Goal: Navigation & Orientation: Find specific page/section

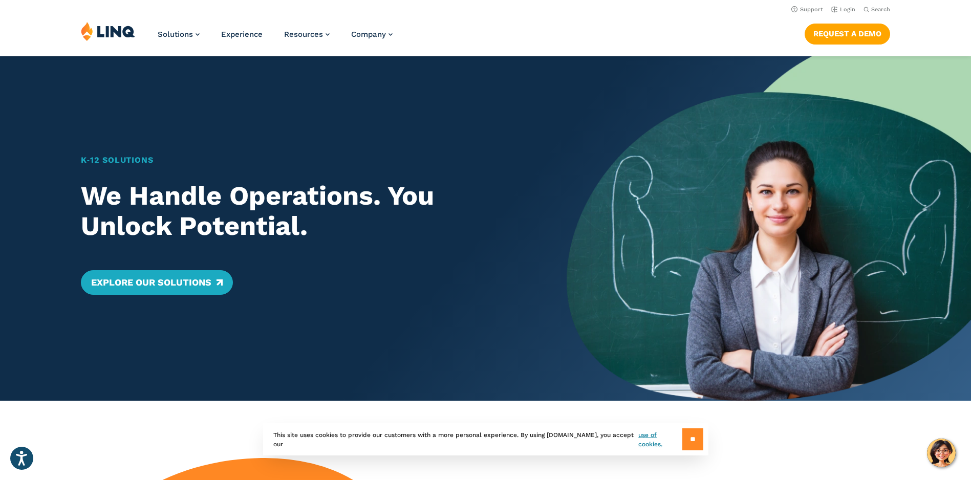
click at [693, 431] on input "**" at bounding box center [692, 439] width 21 height 22
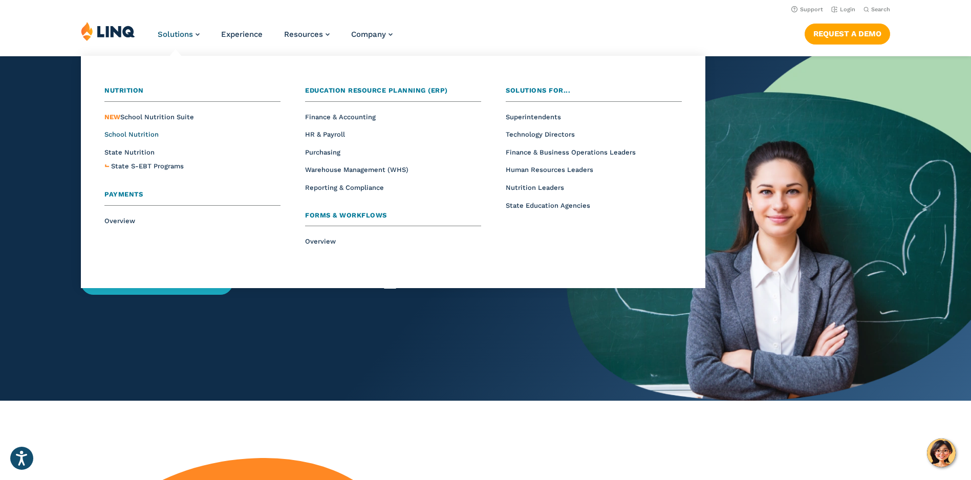
click at [135, 132] on span "School Nutrition" at bounding box center [131, 135] width 54 height 8
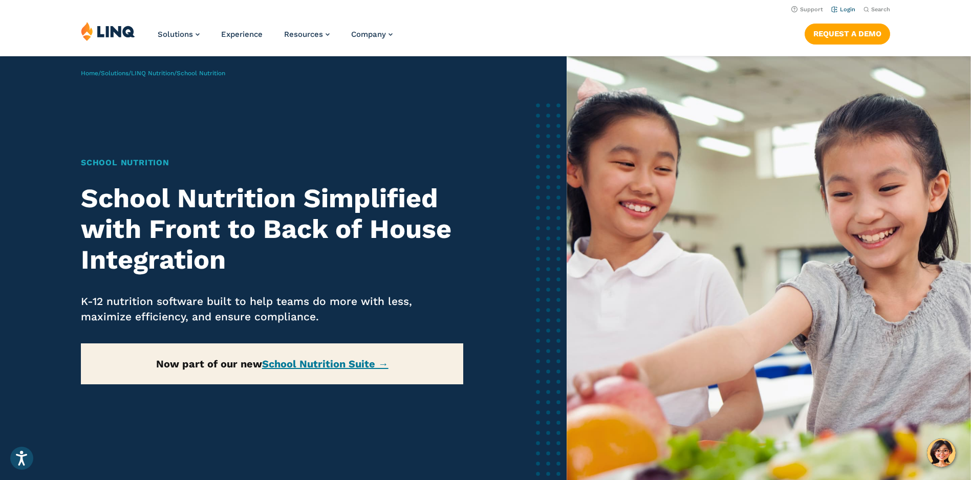
click at [845, 8] on link "Login" at bounding box center [843, 9] width 24 height 7
